Goal: Information Seeking & Learning: Learn about a topic

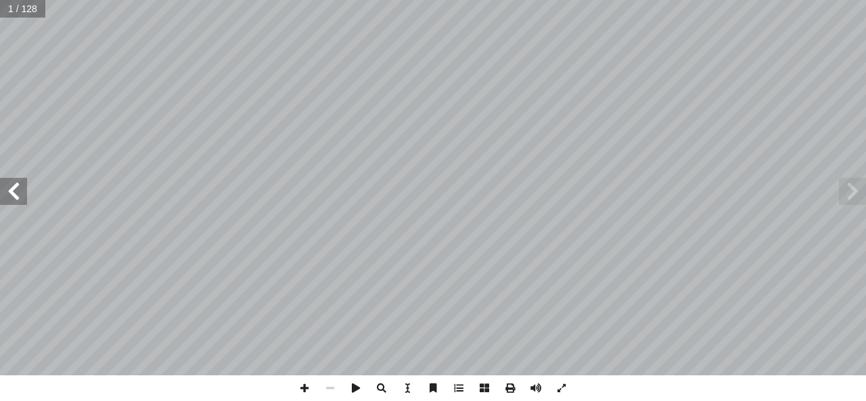
click at [14, 194] on span at bounding box center [13, 191] width 27 height 27
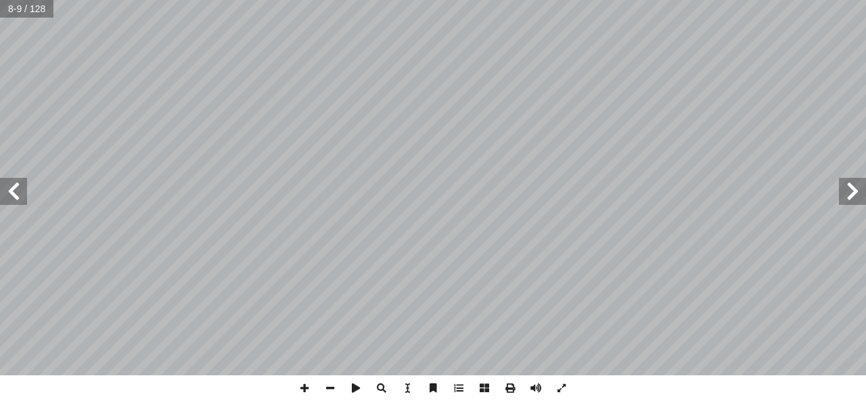
click at [23, 194] on span at bounding box center [13, 191] width 27 height 27
click at [15, 194] on span at bounding box center [13, 191] width 27 height 27
click at [16, 194] on span at bounding box center [13, 191] width 27 height 27
click at [22, 196] on span at bounding box center [13, 191] width 27 height 27
click at [18, 195] on span at bounding box center [13, 191] width 27 height 27
